Goal: Task Accomplishment & Management: Complete application form

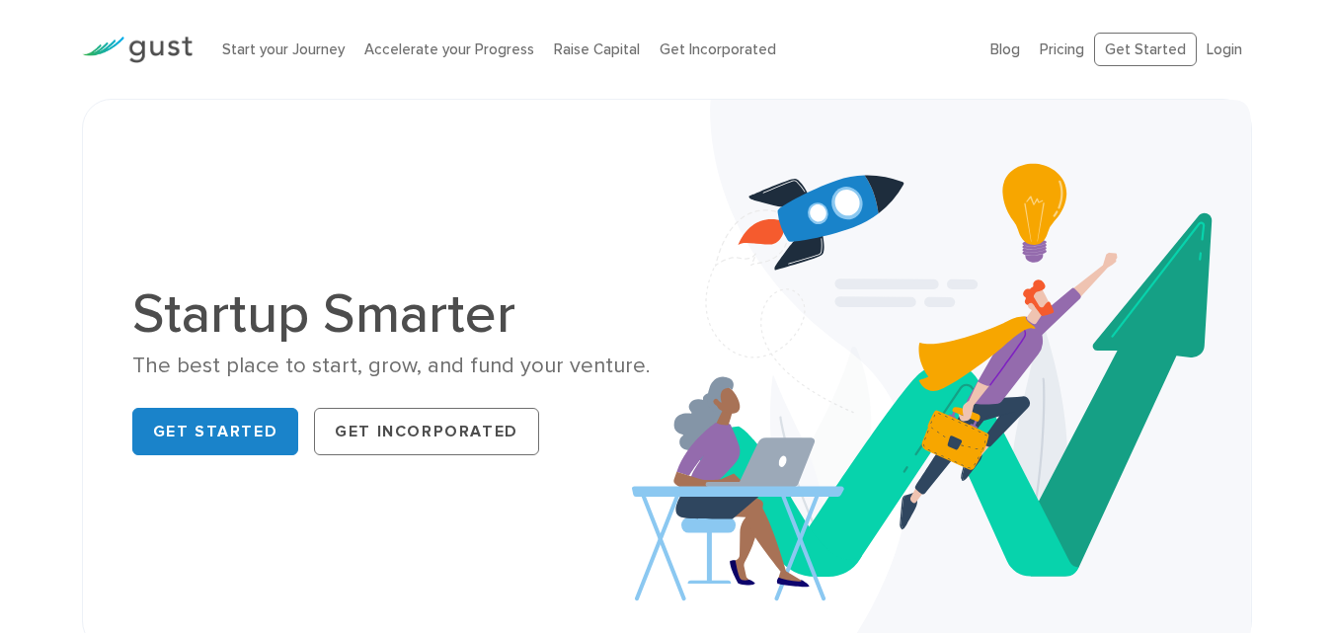
click at [1214, 51] on link "Login" at bounding box center [1224, 49] width 36 height 18
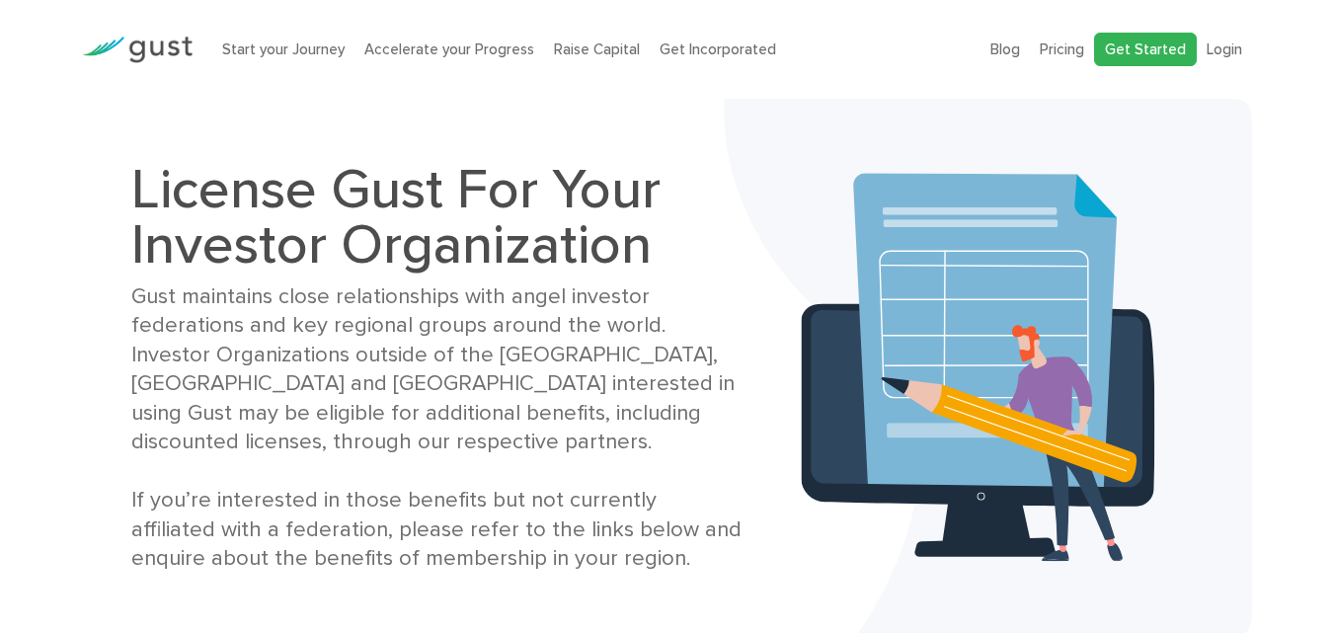
click at [1153, 48] on link "Get Started" at bounding box center [1145, 50] width 103 height 35
click at [1222, 49] on link "Login" at bounding box center [1224, 49] width 36 height 18
click at [1144, 47] on link "Get Started" at bounding box center [1145, 50] width 103 height 35
